Goal: Information Seeking & Learning: Learn about a topic

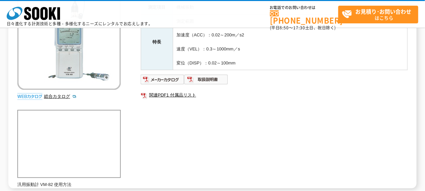
scroll to position [98, 0]
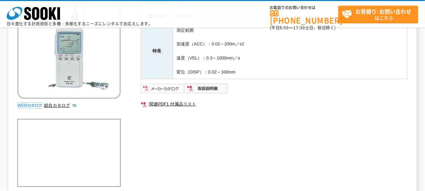
click at [167, 85] on img at bounding box center [163, 88] width 44 height 11
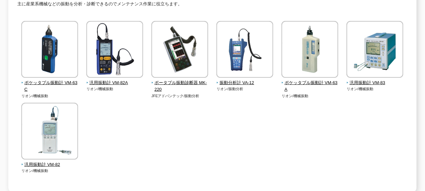
scroll to position [105, 0]
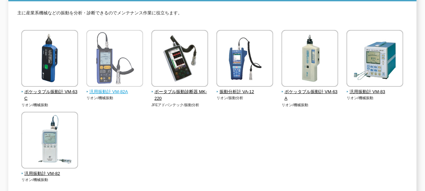
click at [115, 88] on span "汎用振動計 VM-82A" at bounding box center [114, 91] width 57 height 7
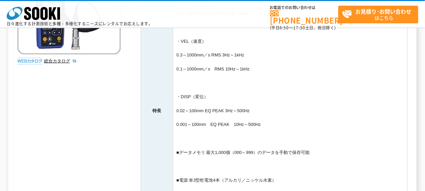
scroll to position [167, 0]
